Goal: Task Accomplishment & Management: Manage account settings

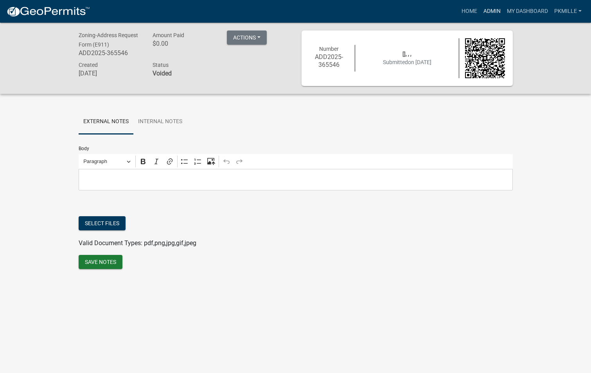
click at [488, 14] on link "Admin" at bounding box center [491, 11] width 23 height 15
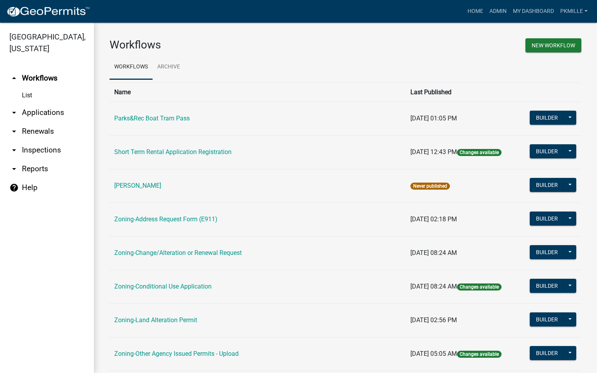
click at [43, 115] on link "arrow_drop_down Applications" at bounding box center [47, 112] width 94 height 19
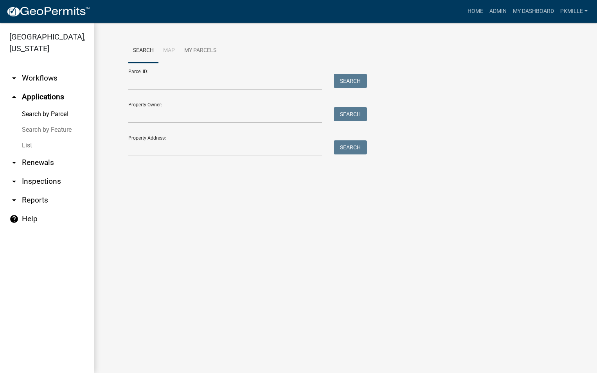
click at [28, 145] on link "List" at bounding box center [47, 146] width 94 height 16
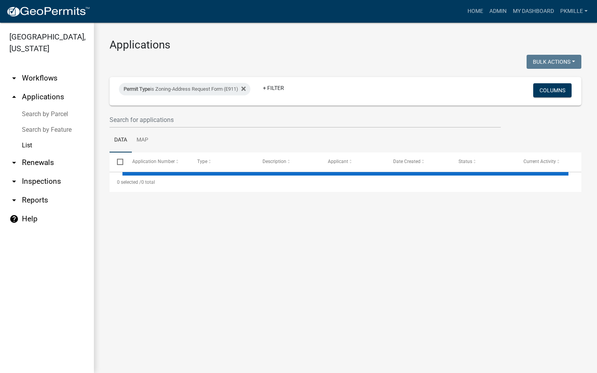
select select "2: 50"
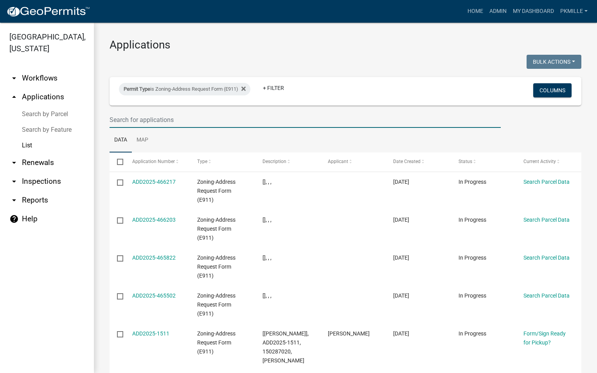
click at [121, 121] on input "text" at bounding box center [304, 120] width 391 height 16
type input "1500"
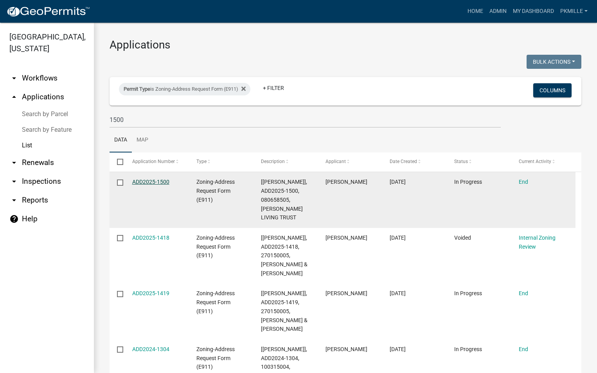
click at [158, 181] on link "ADD2025-1500" at bounding box center [150, 182] width 37 height 6
